Goal: Task Accomplishment & Management: Use online tool/utility

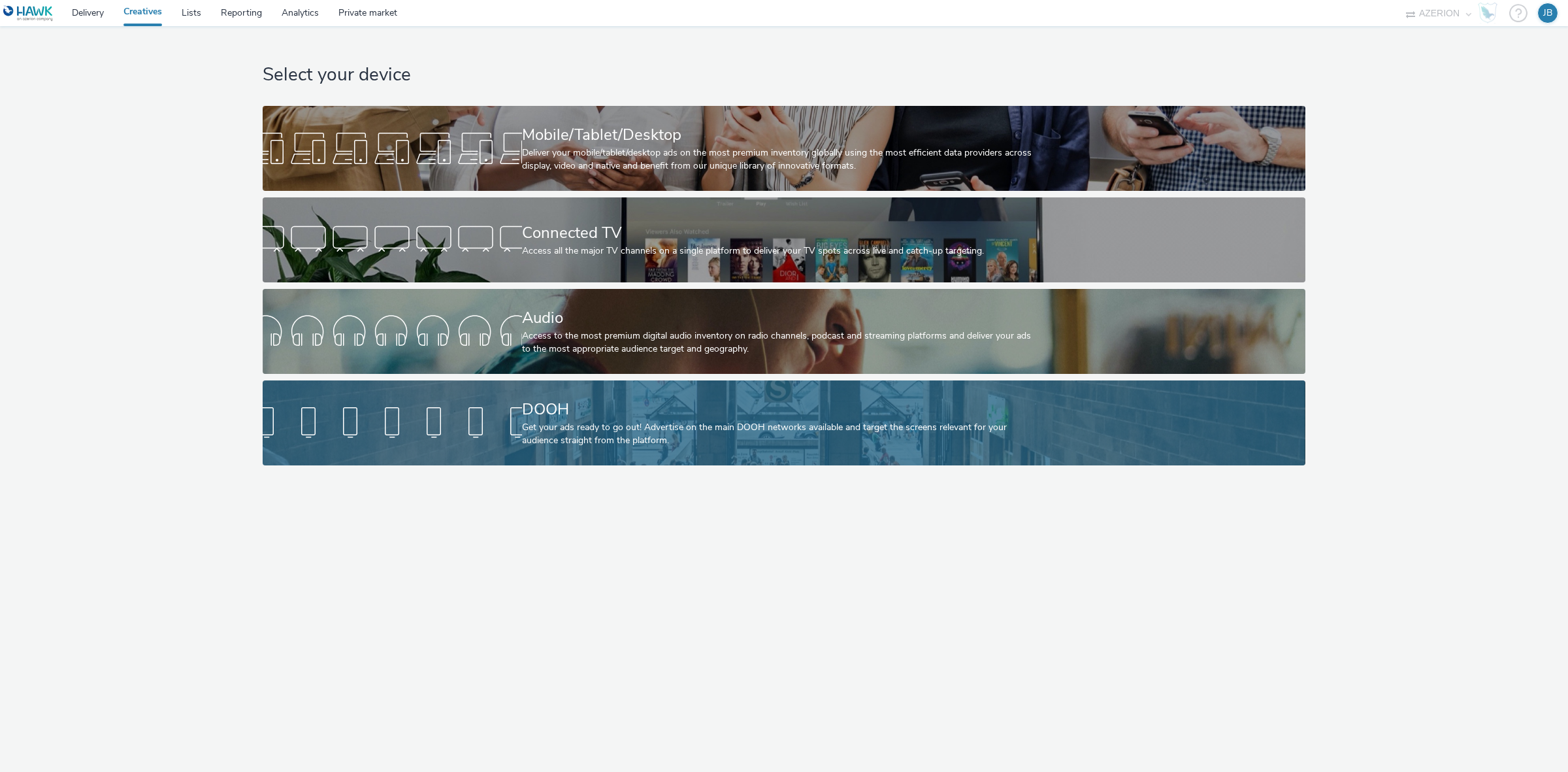
click at [484, 416] on div at bounding box center [392, 423] width 260 height 42
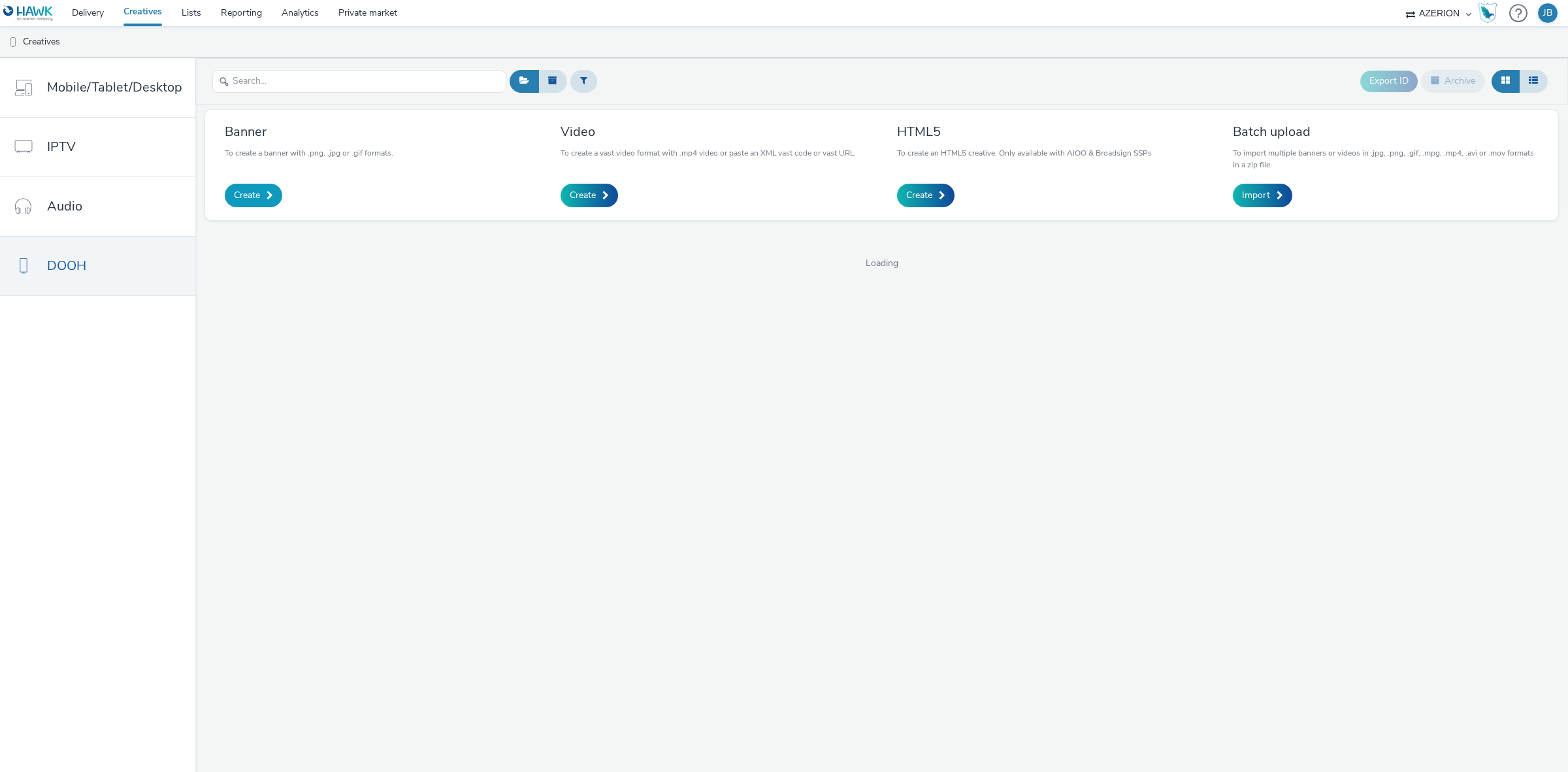
click at [236, 198] on span "Create" at bounding box center [247, 196] width 26 height 13
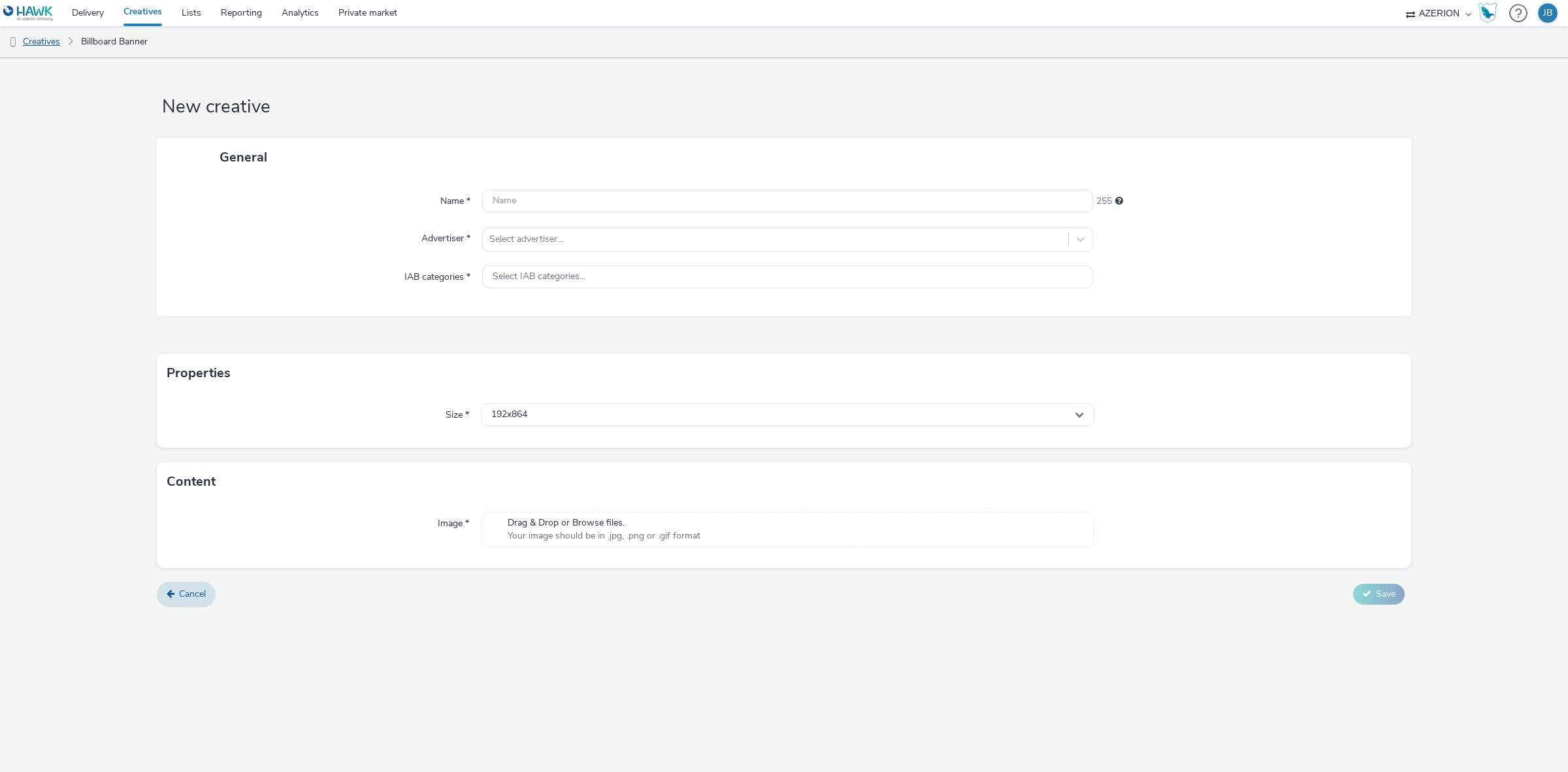
click at [43, 48] on link "Creatives" at bounding box center [33, 42] width 66 height 31
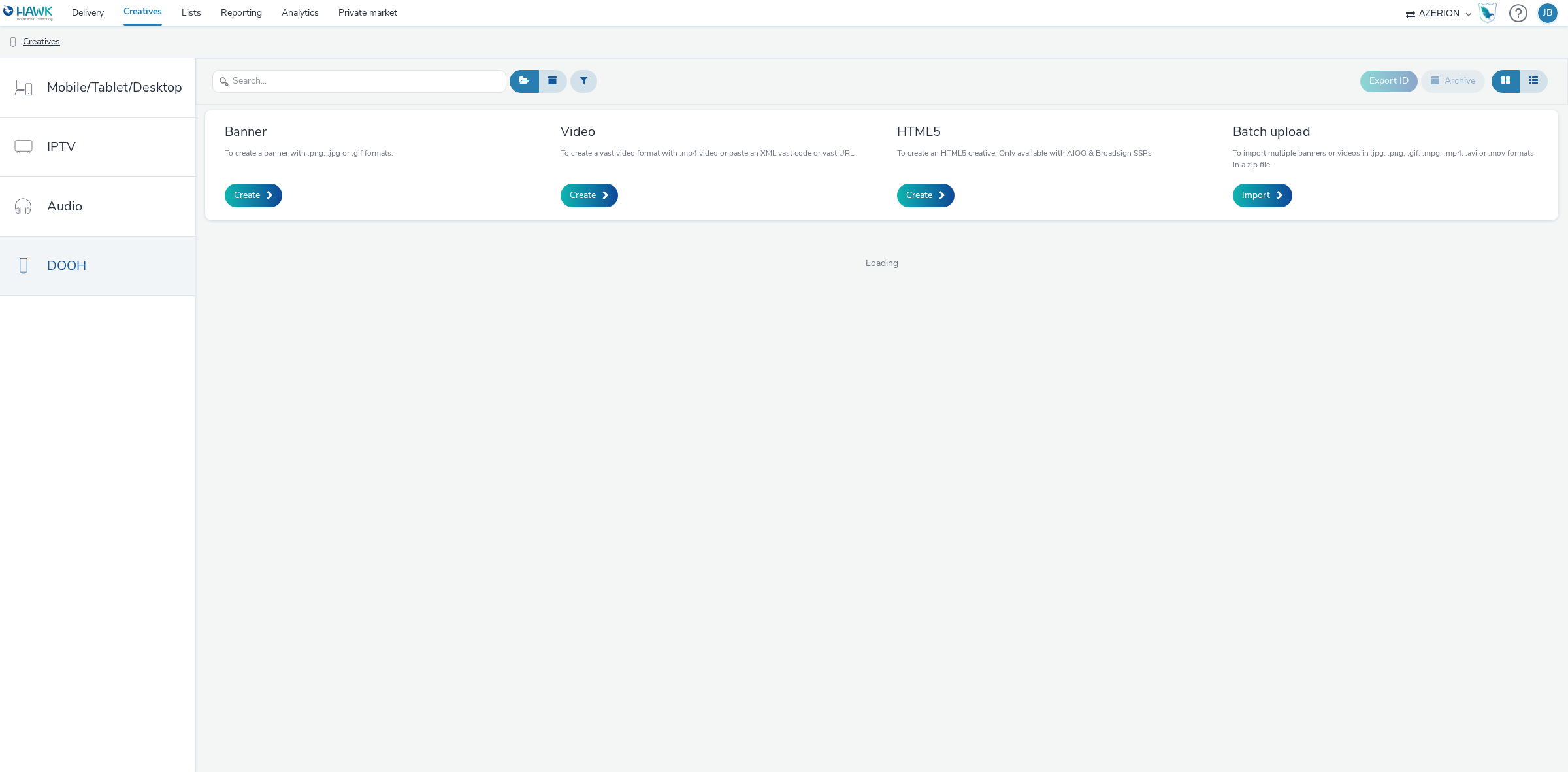
click at [41, 41] on link "Creatives" at bounding box center [33, 42] width 66 height 31
click at [89, 262] on link "DOOH" at bounding box center [97, 266] width 196 height 59
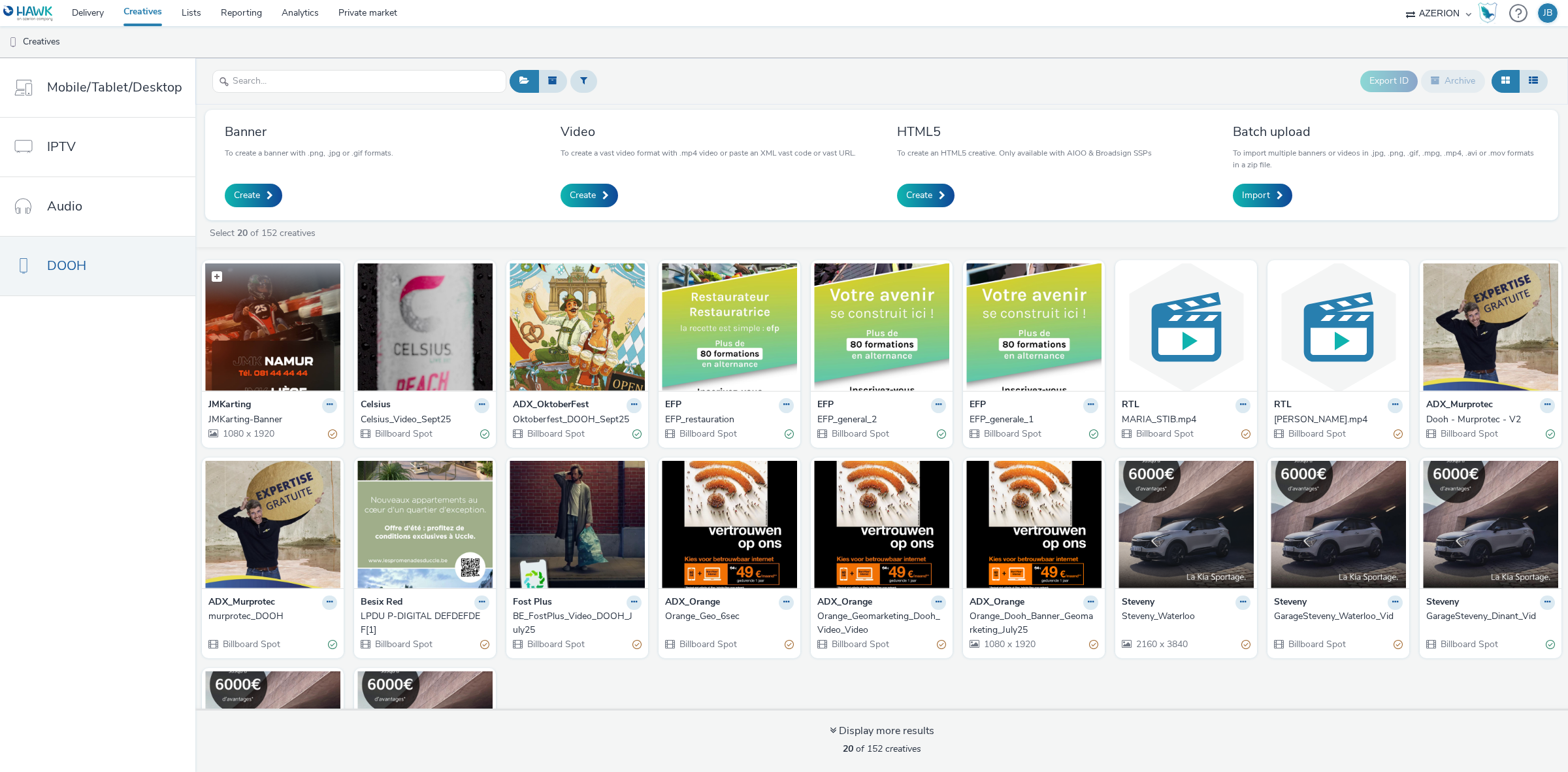
click at [279, 321] on img at bounding box center [272, 327] width 135 height 128
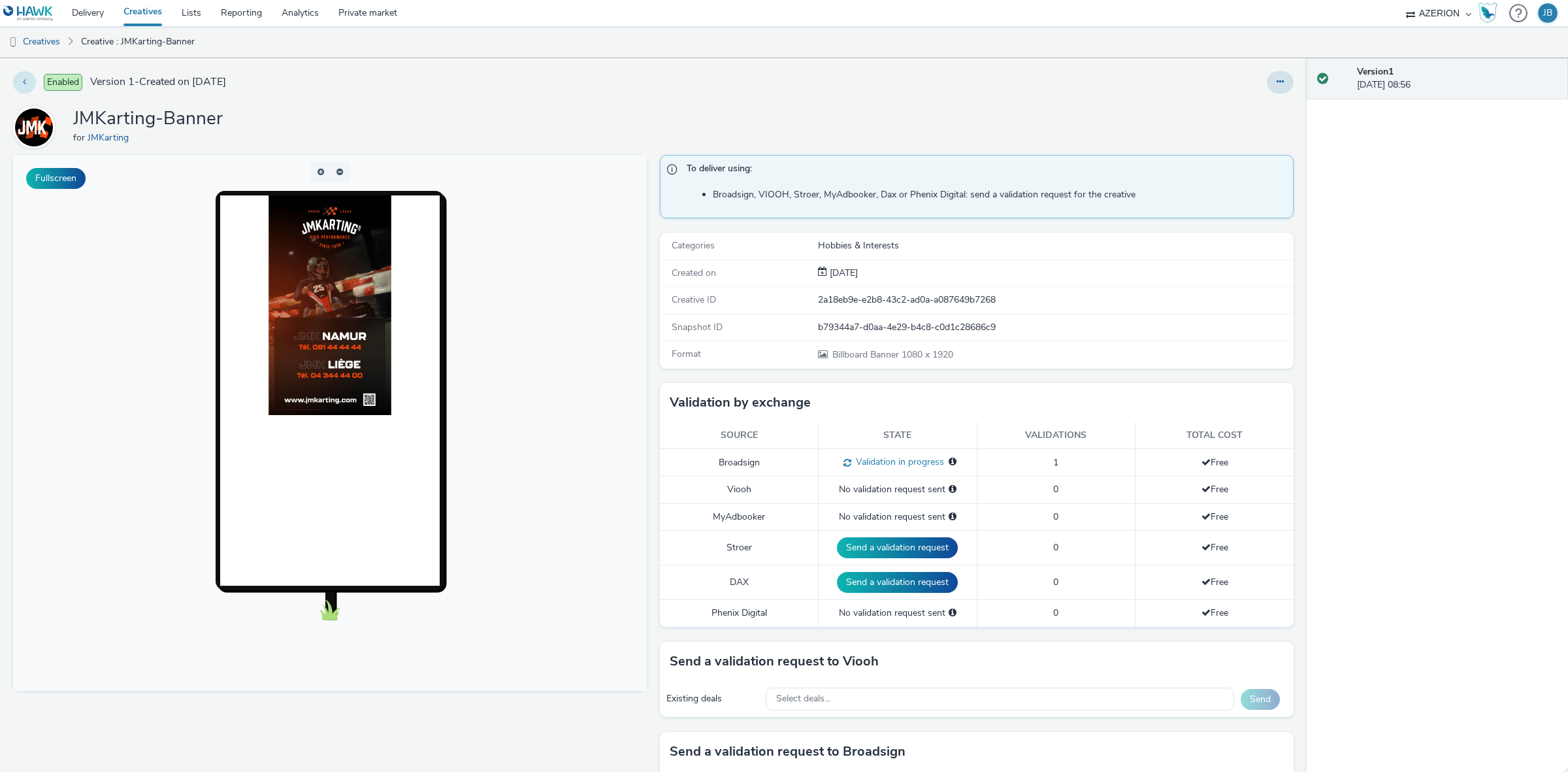
click at [25, 89] on button at bounding box center [25, 82] width 23 height 22
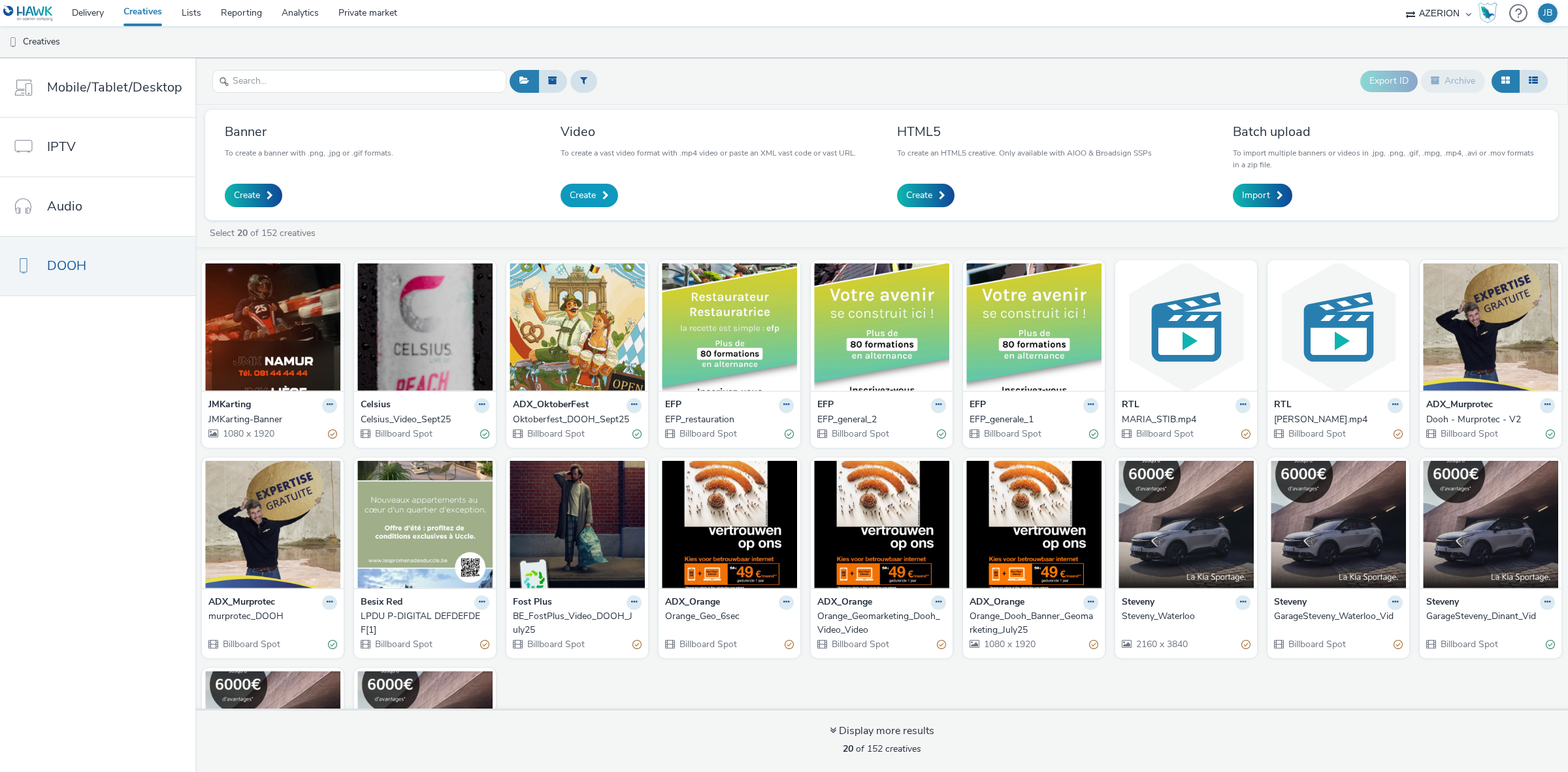
click at [599, 202] on link "Create" at bounding box center [589, 195] width 57 height 24
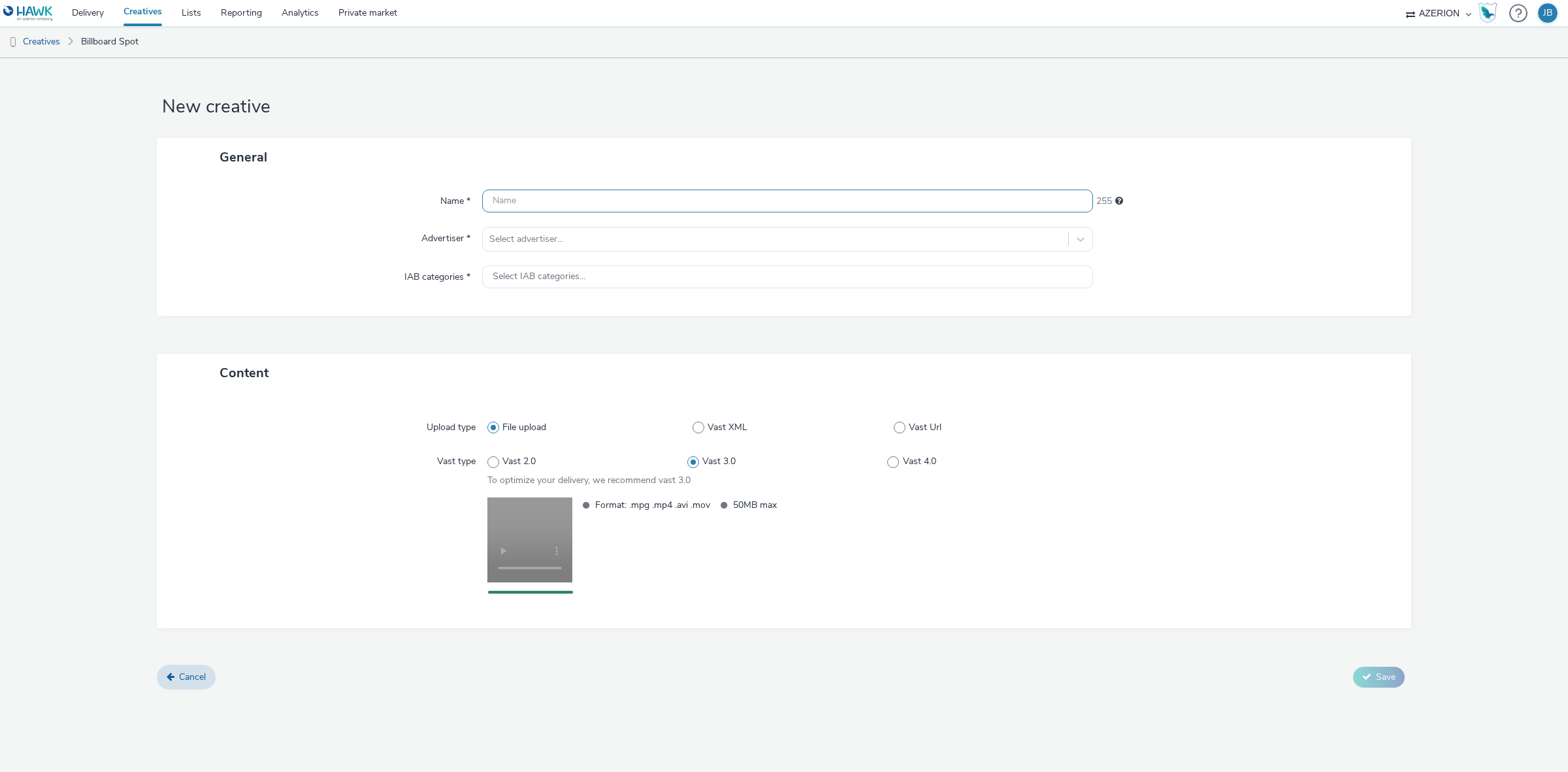
click at [560, 199] on input "text" at bounding box center [788, 201] width 611 height 23
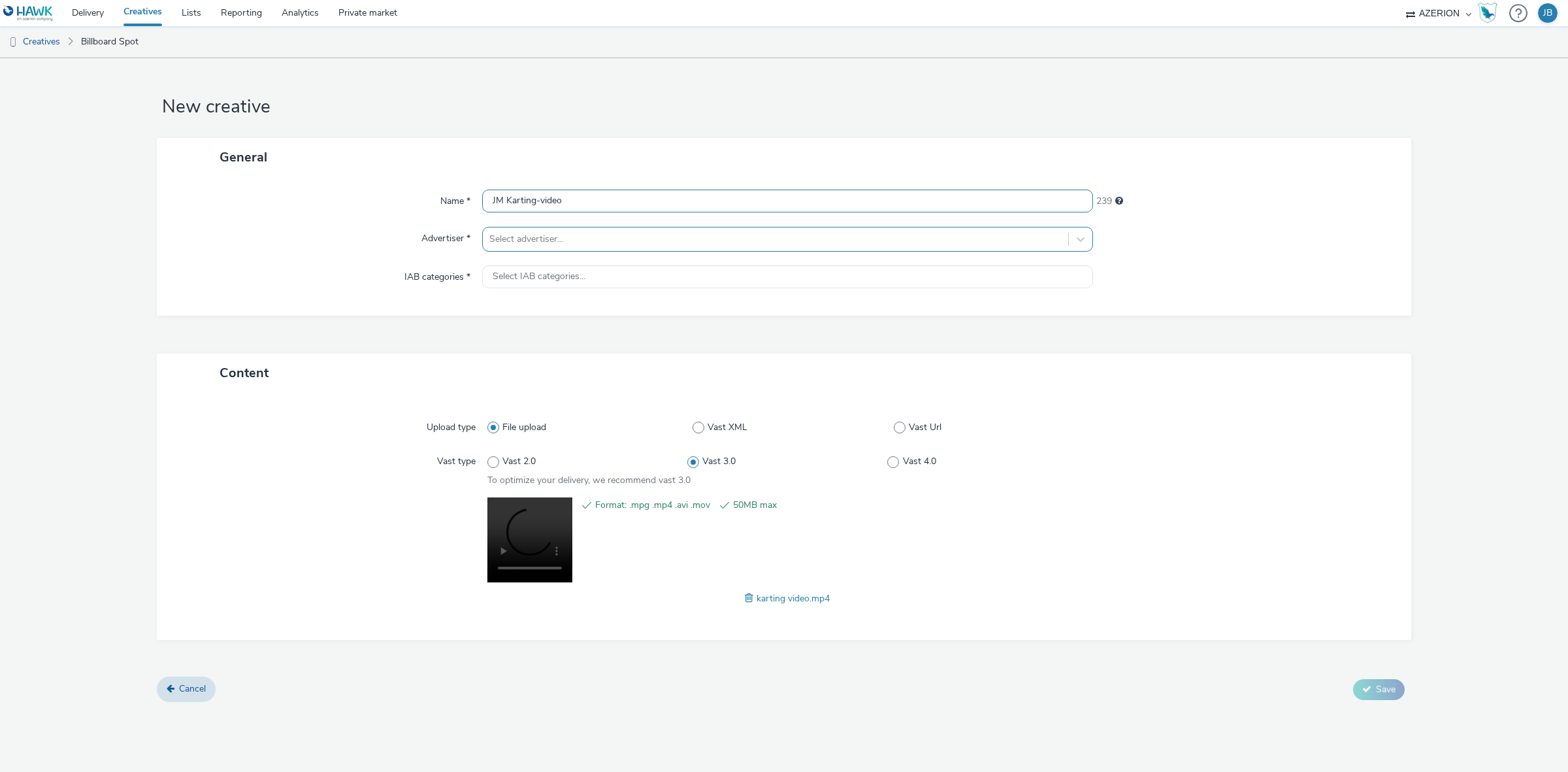
type input "JM Karting-video"
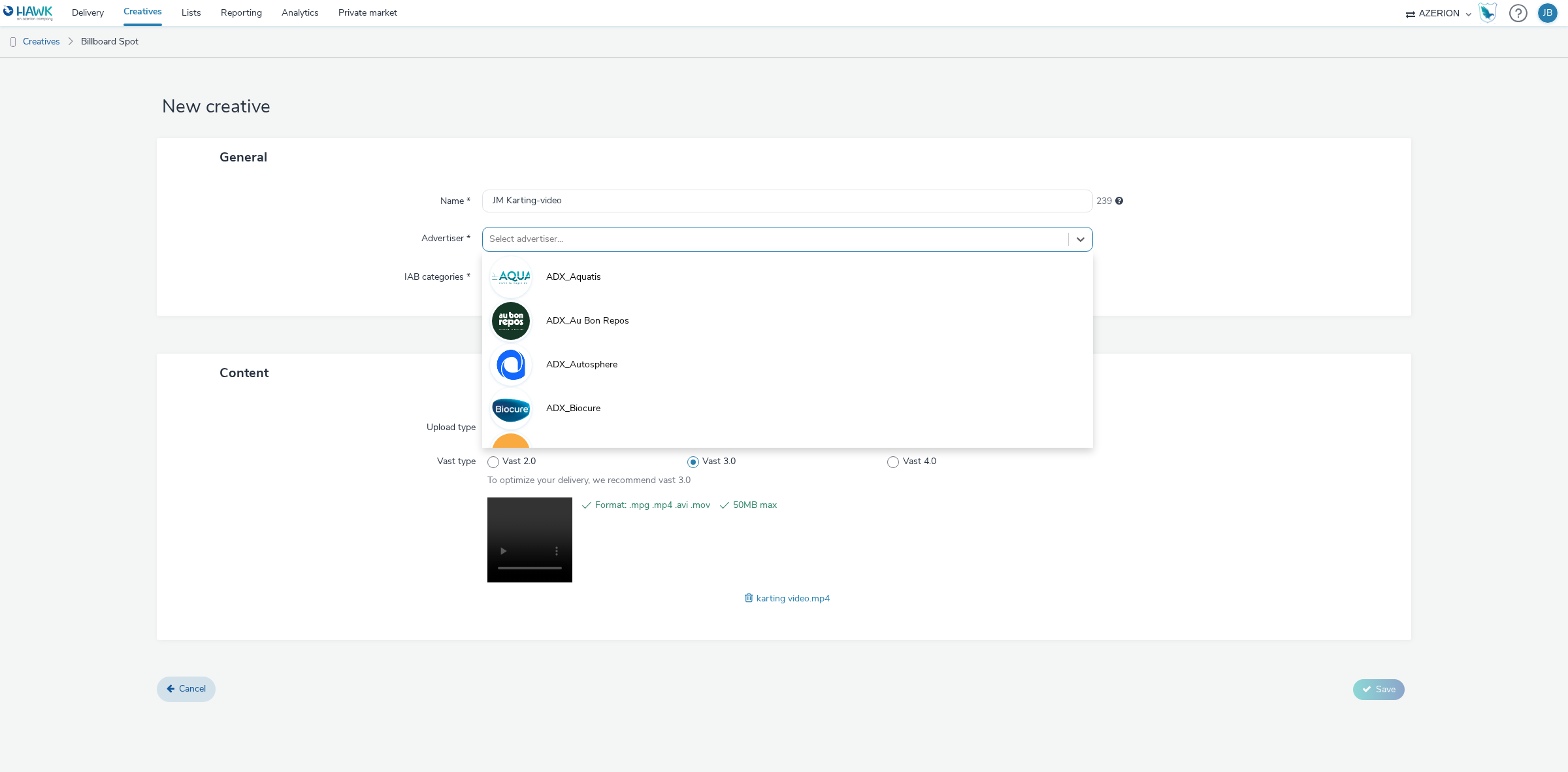
click at [575, 236] on div at bounding box center [775, 238] width 573 height 16
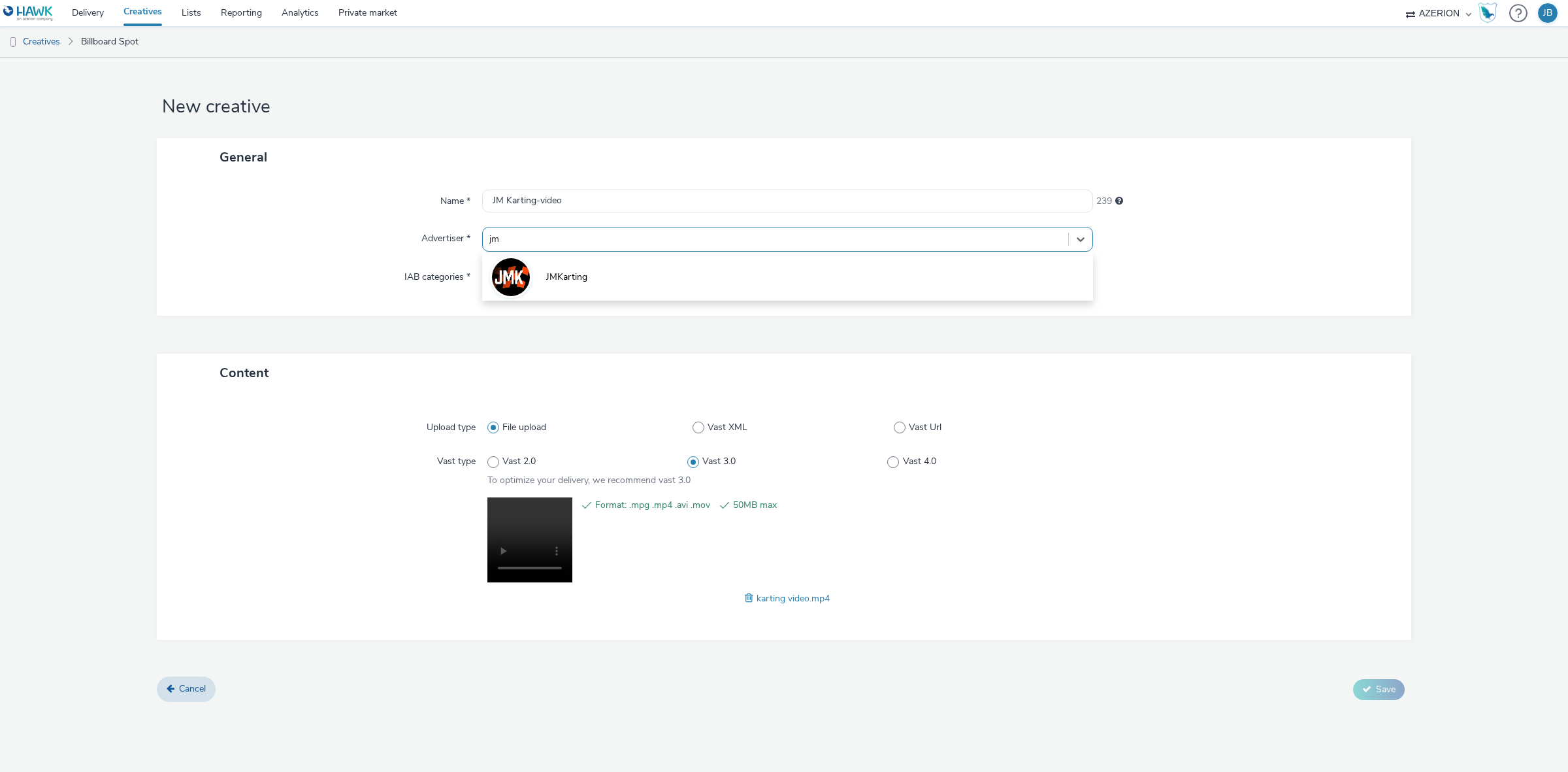
type input "jmk"
click at [573, 293] on li "JMKarting" at bounding box center [788, 275] width 611 height 43
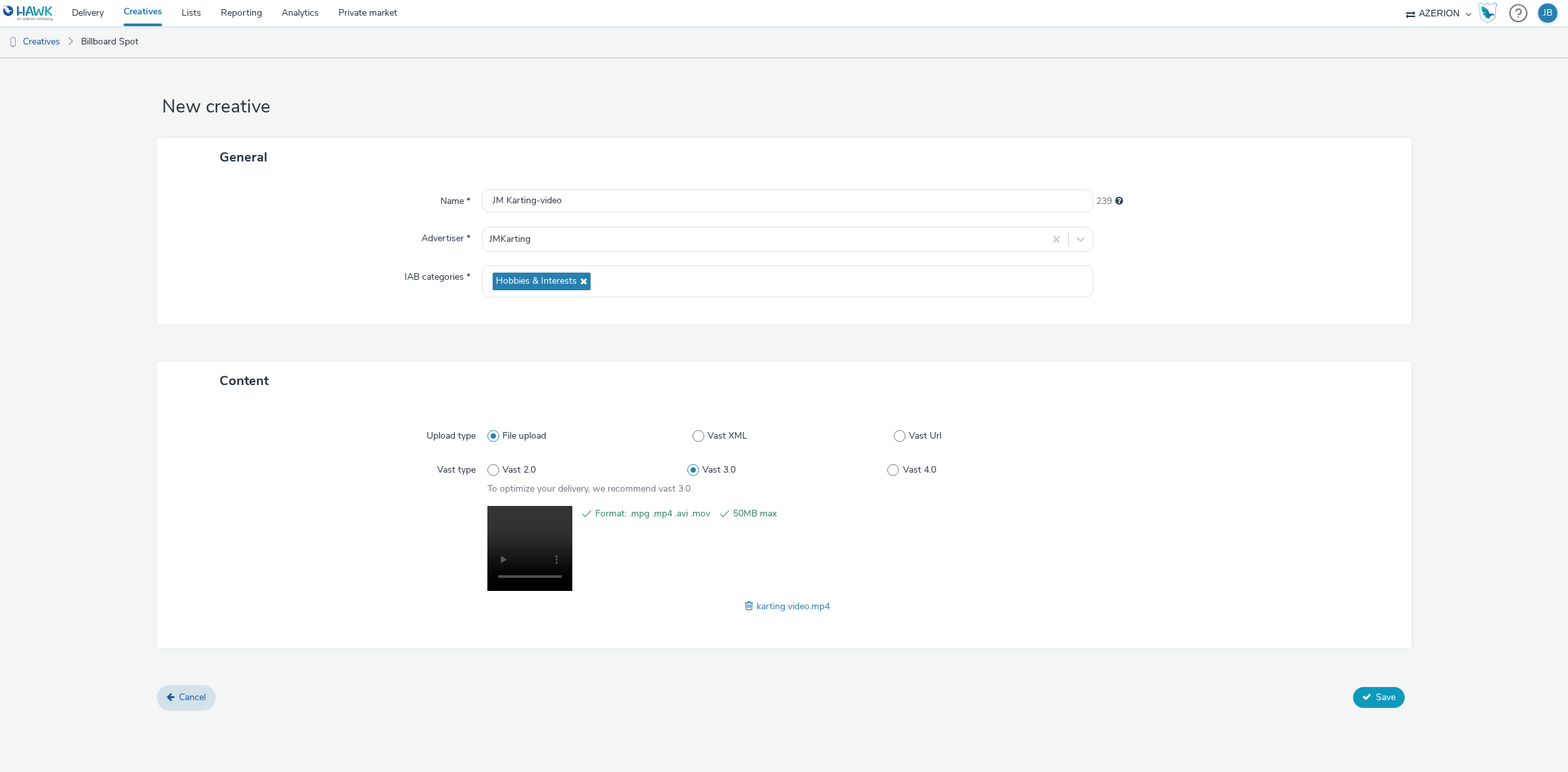
click at [1394, 701] on span "Save" at bounding box center [1386, 697] width 20 height 12
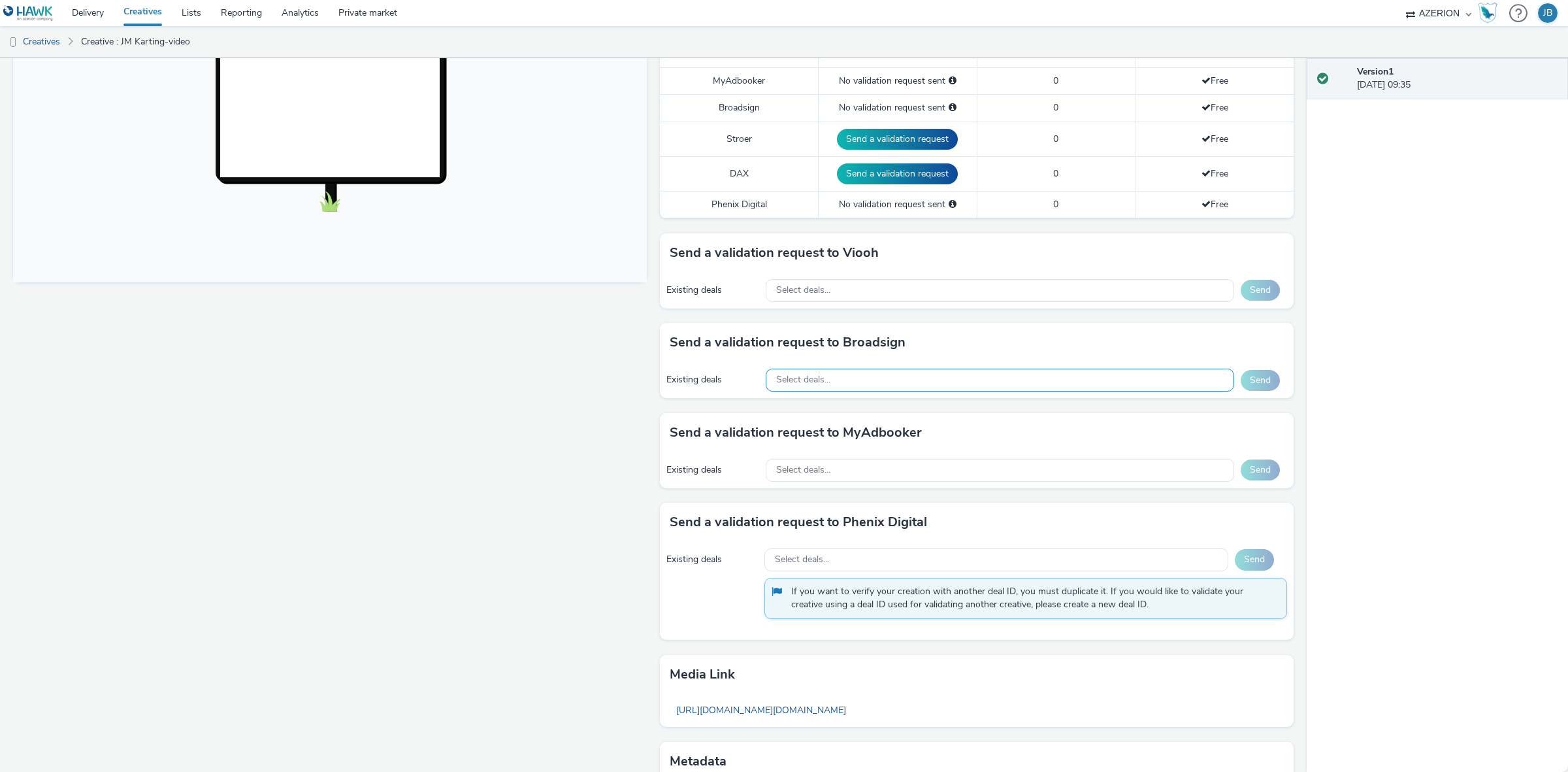
click at [873, 384] on div "Select deals..." at bounding box center [1000, 380] width 469 height 23
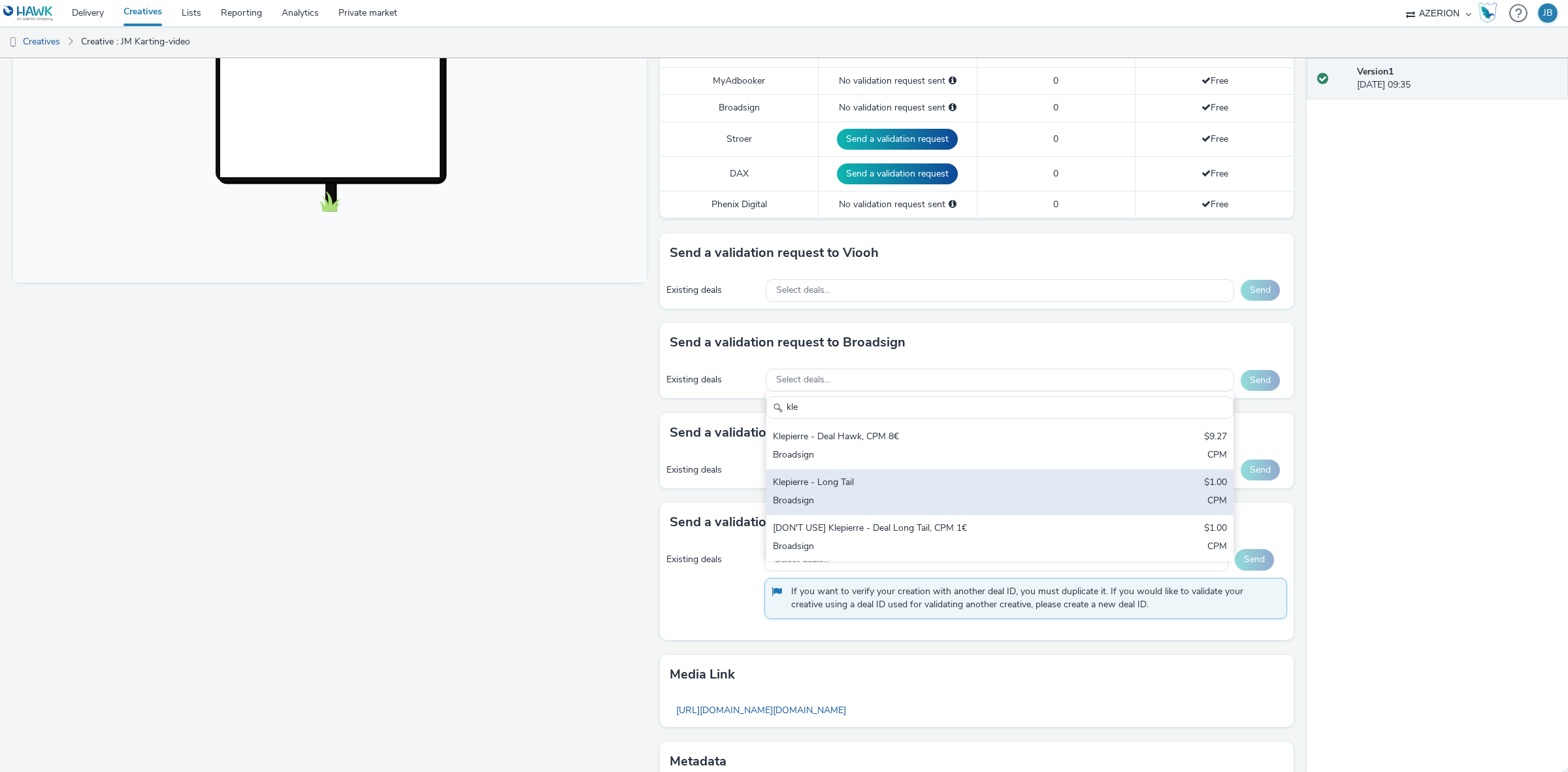
type input "kle"
click at [912, 488] on div "Klepierre - Long Tail" at bounding box center [923, 484] width 301 height 15
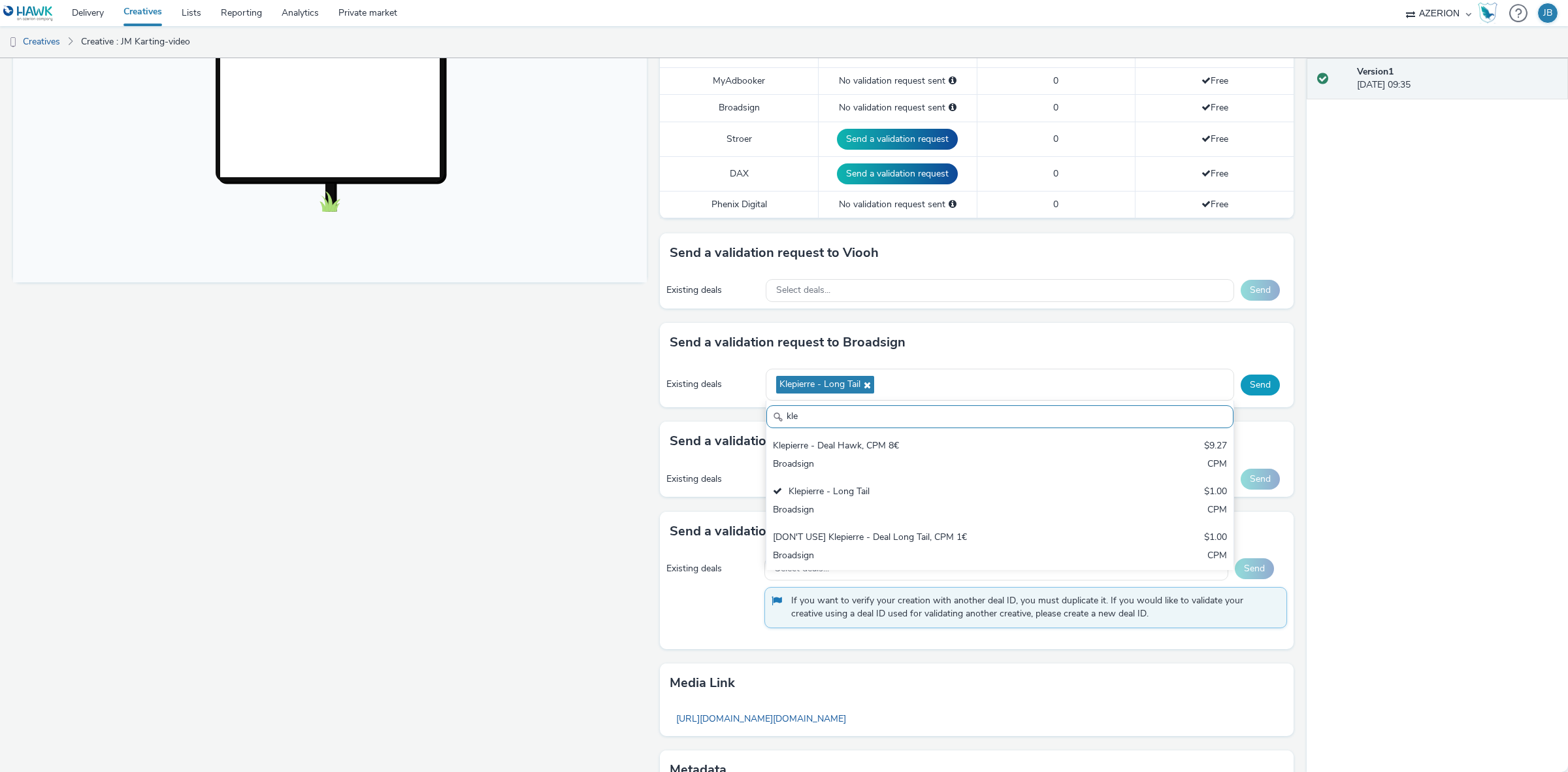
scroll to position [7, 0]
click at [1249, 393] on button "Send" at bounding box center [1261, 385] width 39 height 21
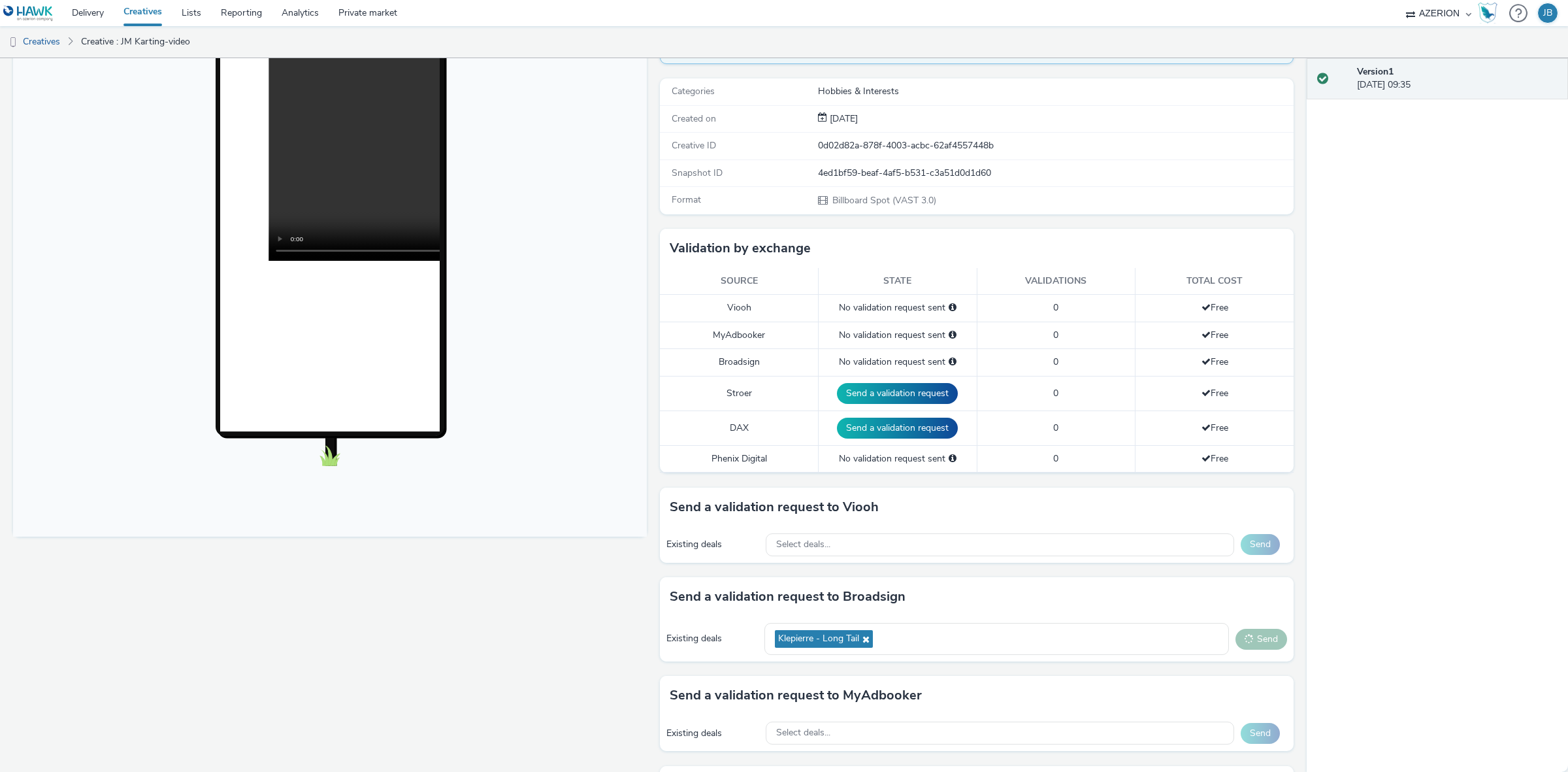
scroll to position [0, 0]
